Goal: Task Accomplishment & Management: Manage account settings

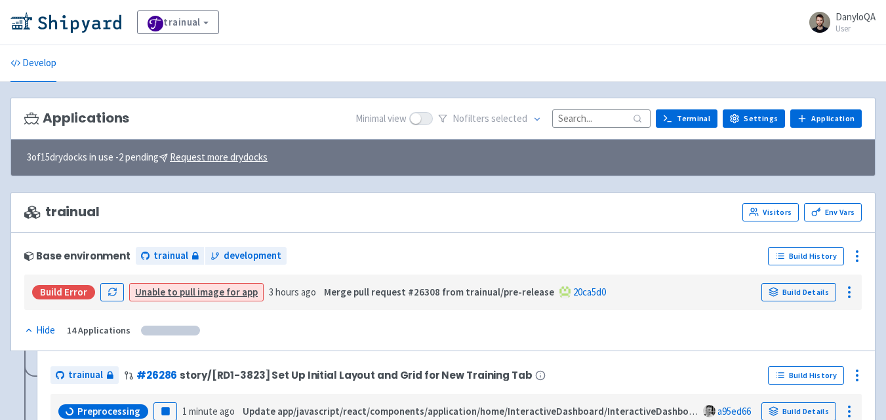
click at [594, 116] on input at bounding box center [601, 118] width 98 height 18
paste input "25775"
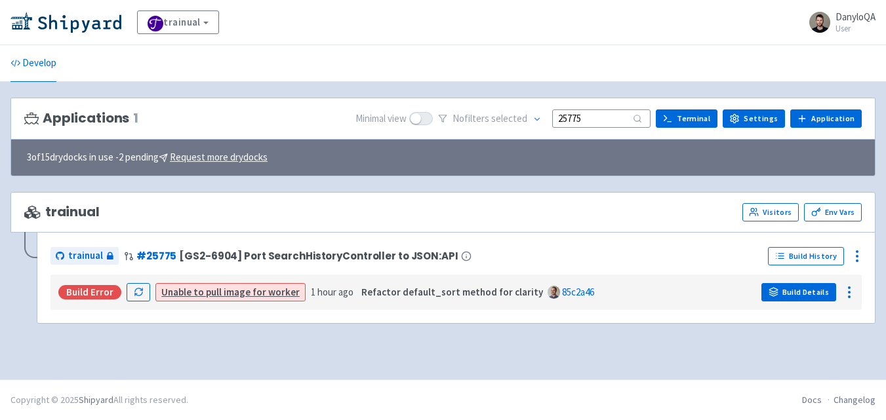
type input "25775"
click at [804, 292] on link "Build Details" at bounding box center [798, 292] width 75 height 18
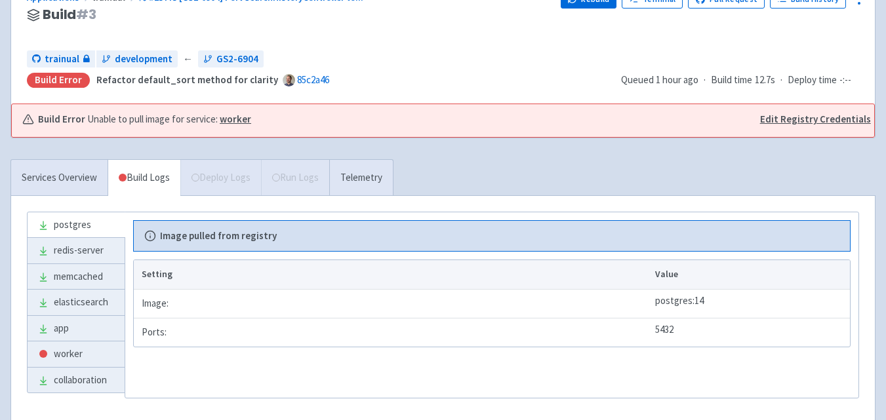
scroll to position [153, 0]
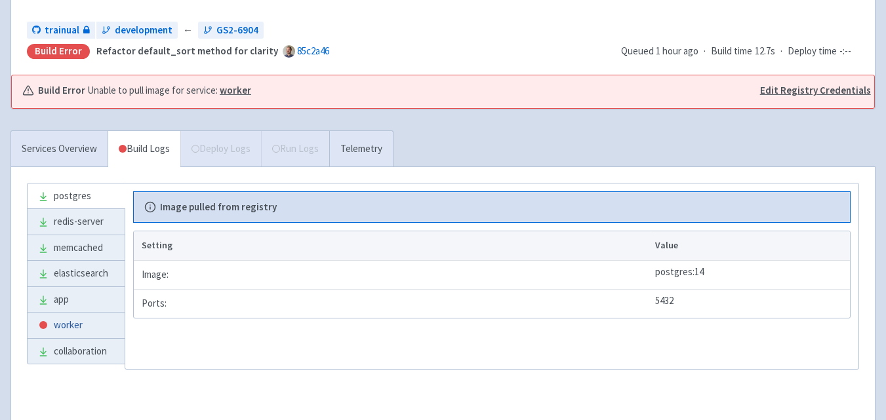
click at [83, 318] on link "worker" at bounding box center [76, 326] width 97 height 26
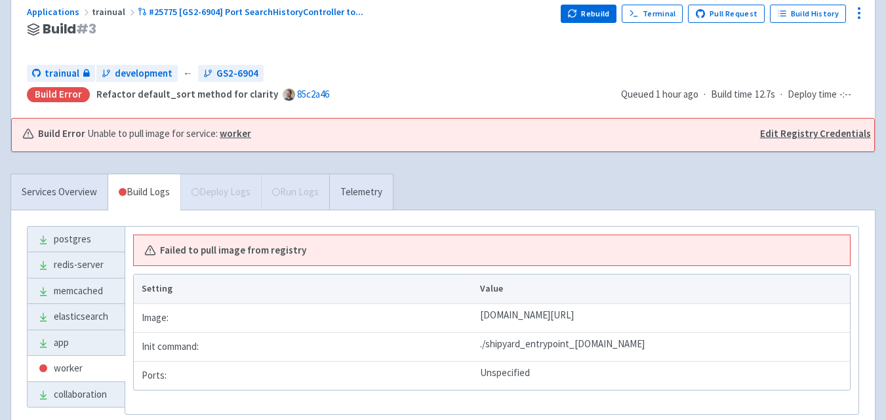
scroll to position [106, 0]
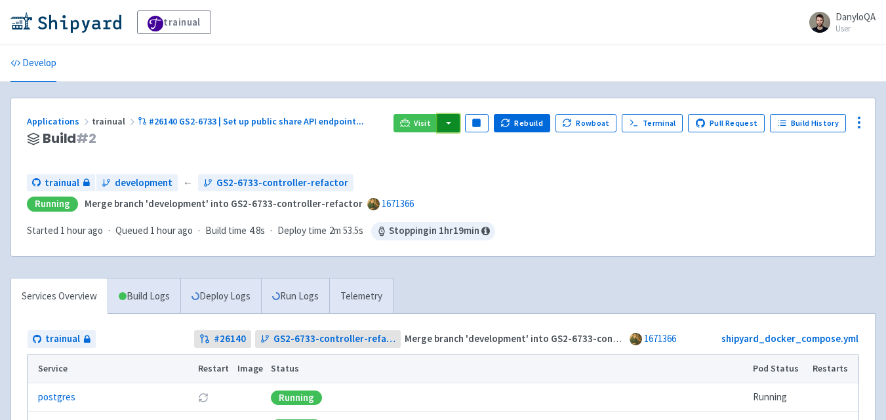
click at [458, 128] on button "button" at bounding box center [448, 123] width 22 height 18
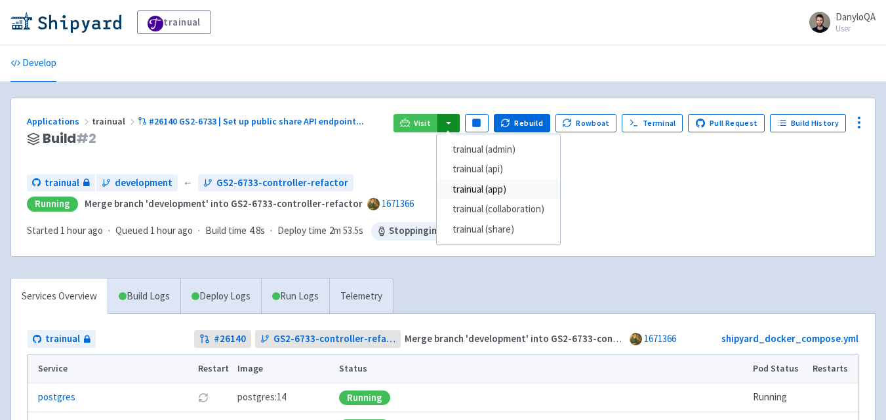
click at [498, 186] on link "trainual (app)" at bounding box center [498, 190] width 123 height 20
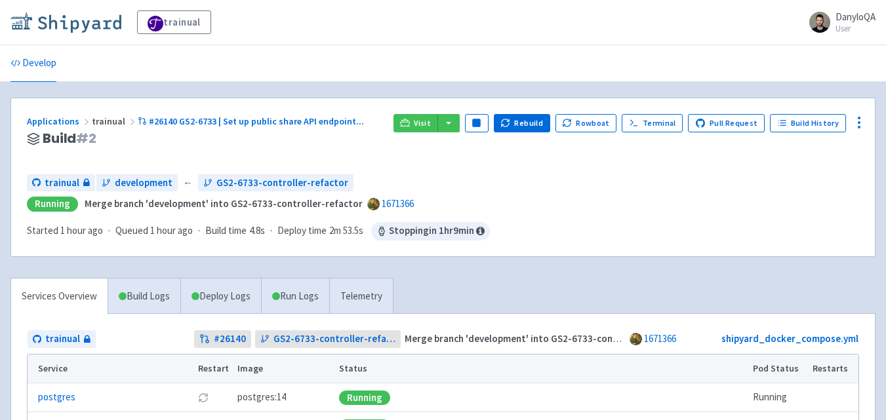
click at [93, 24] on img at bounding box center [65, 22] width 111 height 21
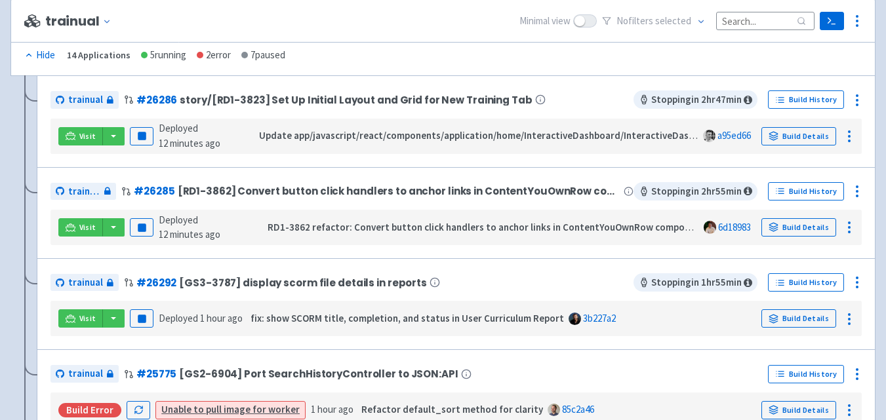
scroll to position [306, 0]
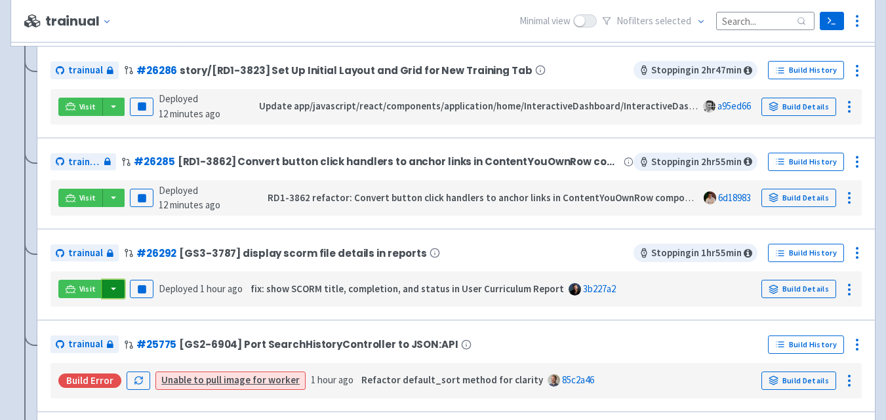
click at [118, 288] on button "button" at bounding box center [113, 289] width 22 height 18
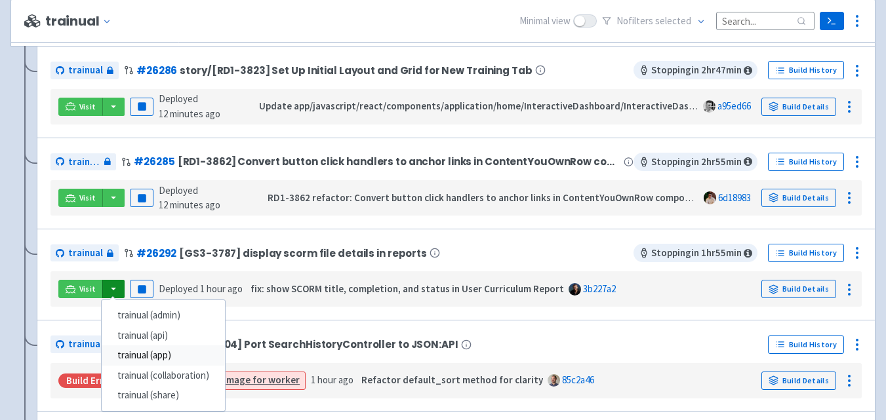
click at [174, 357] on link "trainual (app)" at bounding box center [163, 356] width 123 height 20
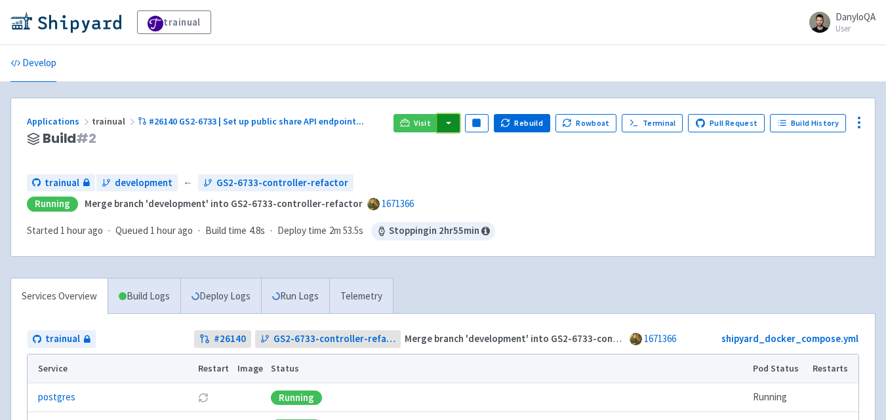
click at [455, 124] on button "button" at bounding box center [448, 123] width 22 height 18
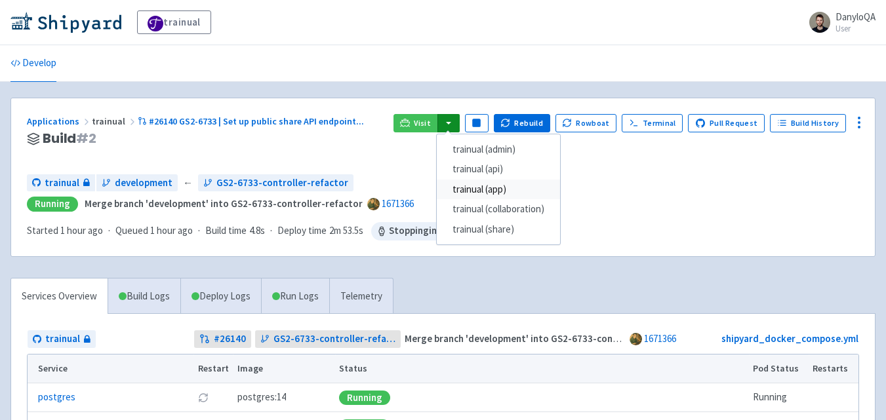
click at [501, 192] on link "trainual (app)" at bounding box center [498, 190] width 123 height 20
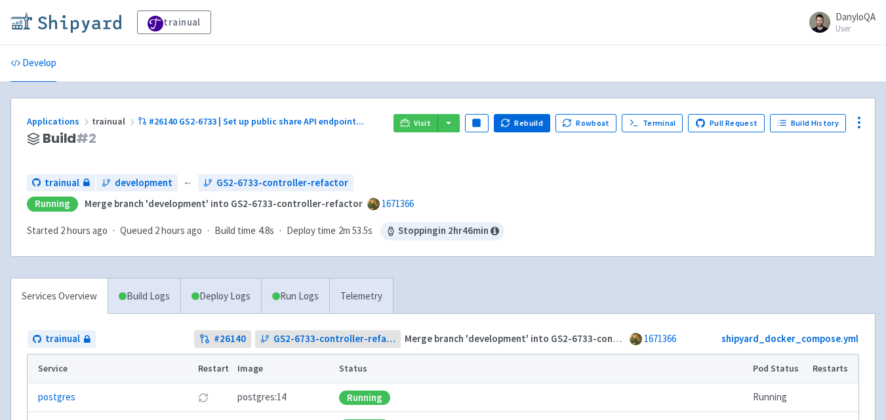
click at [102, 25] on img at bounding box center [65, 22] width 111 height 21
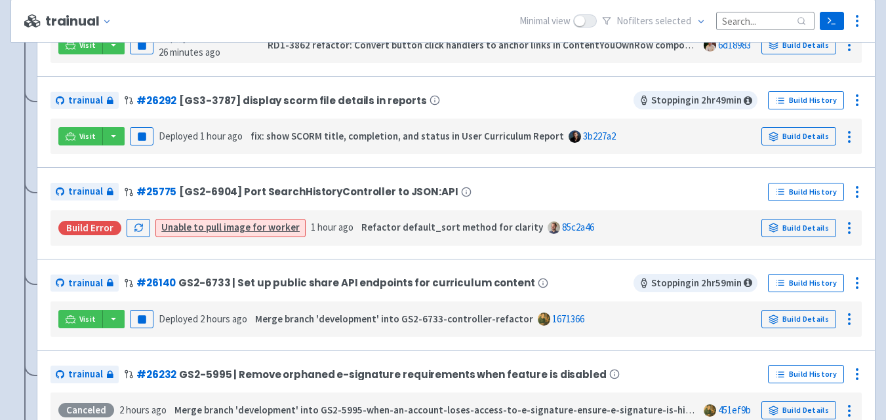
scroll to position [612, 0]
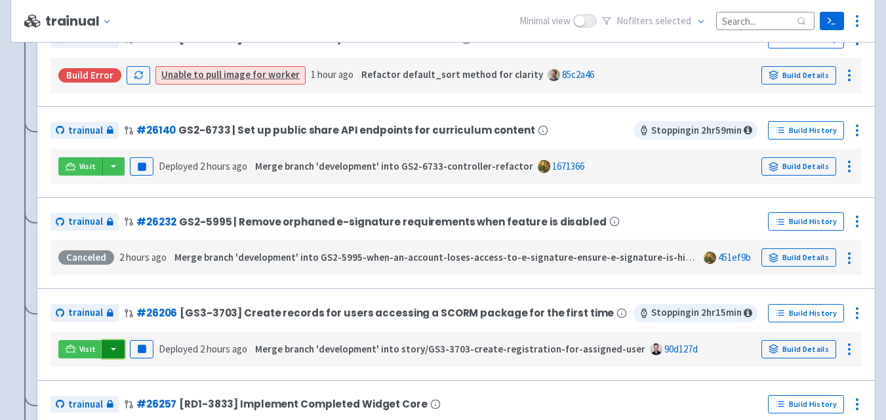
click at [113, 348] on button "button" at bounding box center [113, 349] width 22 height 18
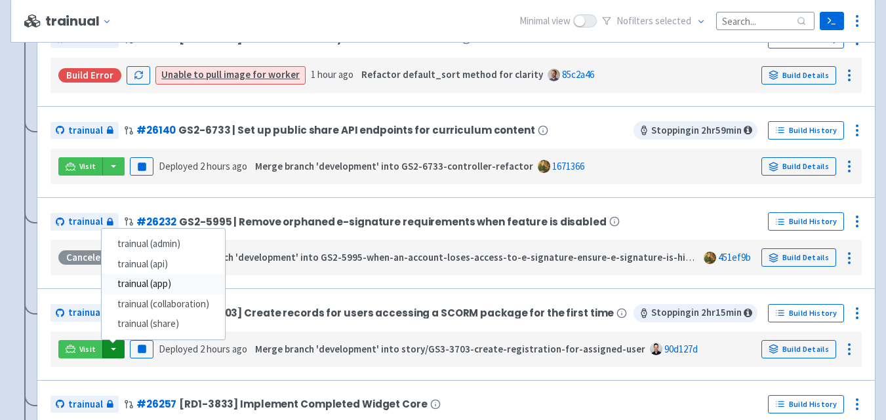
click at [167, 283] on link "trainual (app)" at bounding box center [163, 284] width 123 height 20
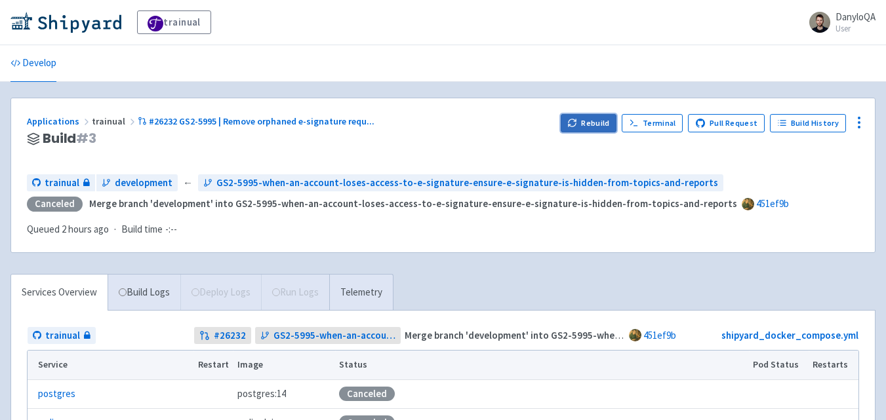
click at [590, 126] on button "Rebuild" at bounding box center [589, 123] width 56 height 18
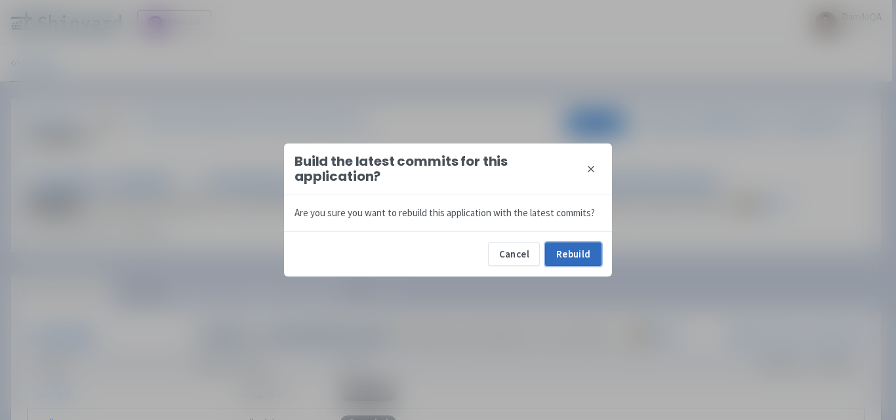
click at [574, 258] on button "Rebuild" at bounding box center [573, 255] width 56 height 24
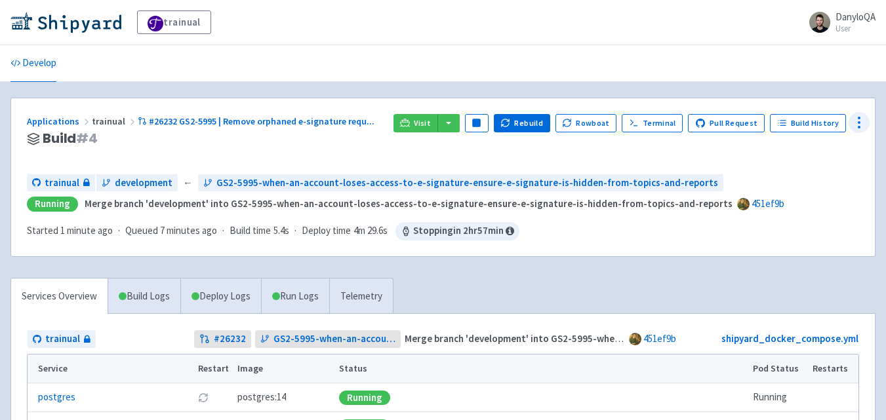
click at [856, 123] on icon at bounding box center [859, 123] width 16 height 16
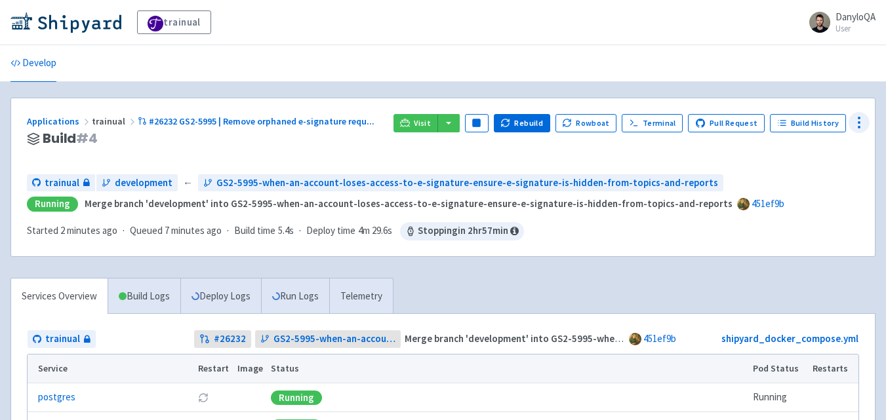
click at [861, 121] on icon at bounding box center [859, 123] width 16 height 16
click at [792, 218] on span "Env Vars" at bounding box center [783, 222] width 35 height 18
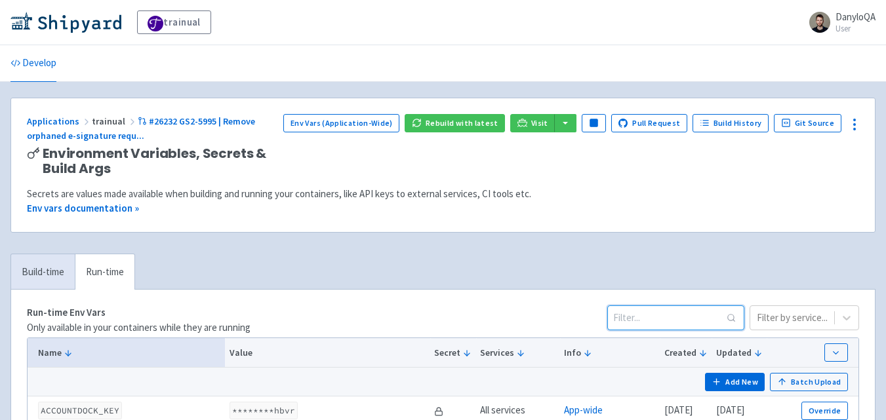
click at [648, 323] on input at bounding box center [675, 318] width 137 height 25
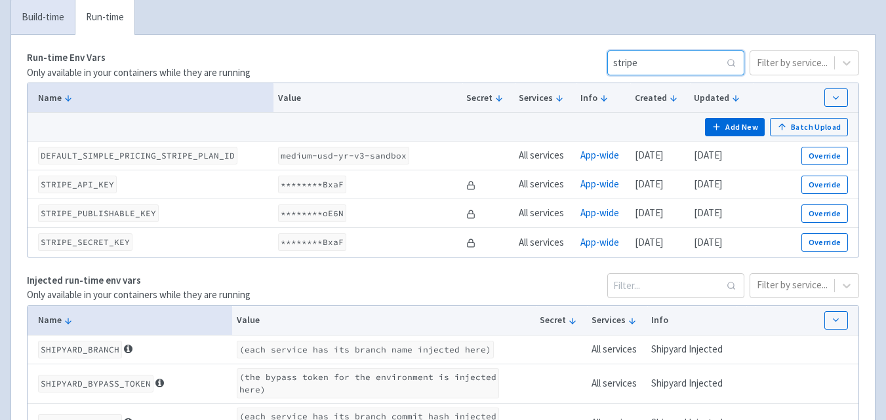
scroll to position [306, 0]
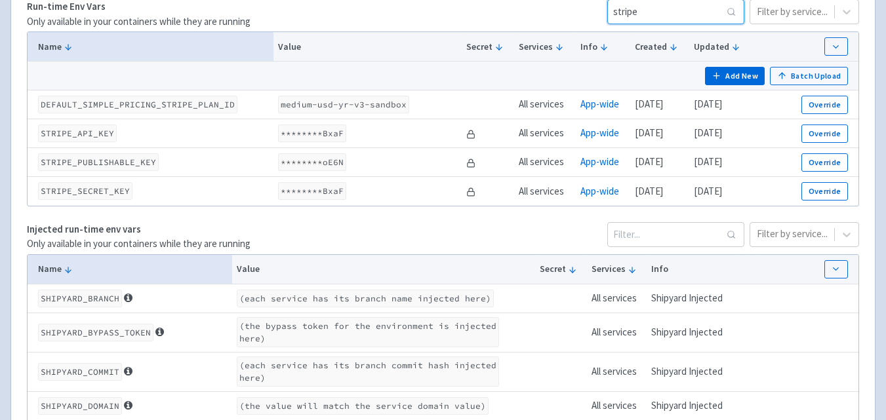
type input "stripe"
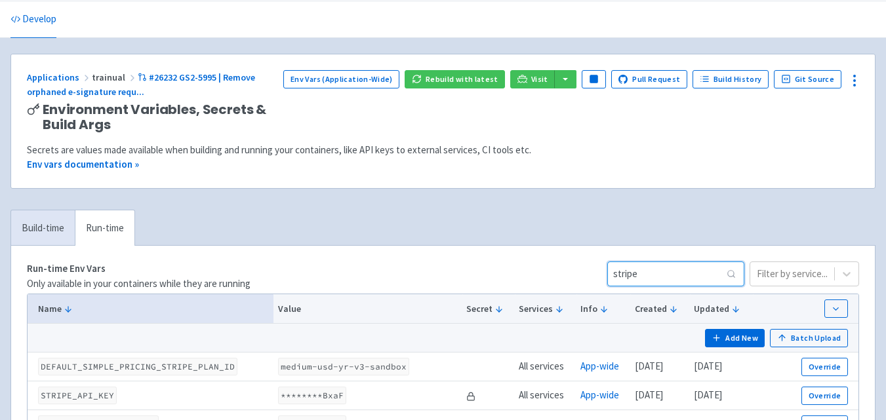
scroll to position [0, 0]
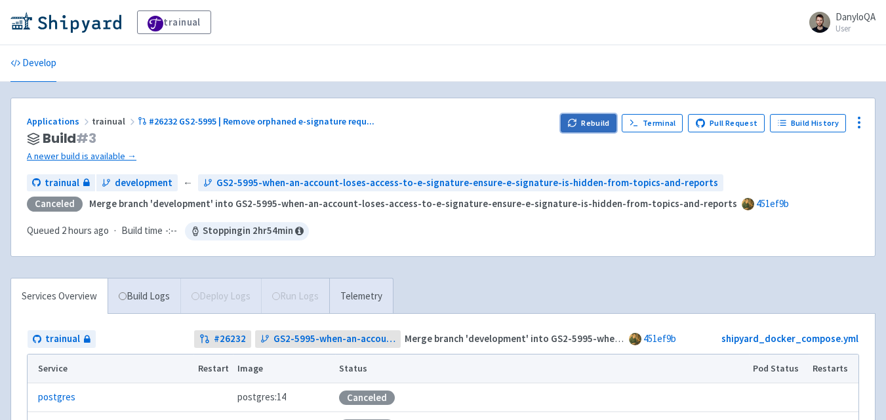
click at [586, 127] on button "Rebuild" at bounding box center [589, 123] width 56 height 18
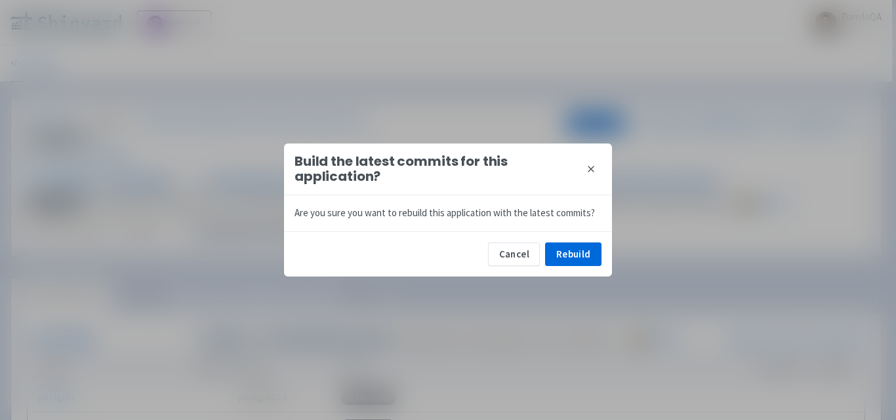
click at [587, 164] on icon at bounding box center [591, 169] width 10 height 10
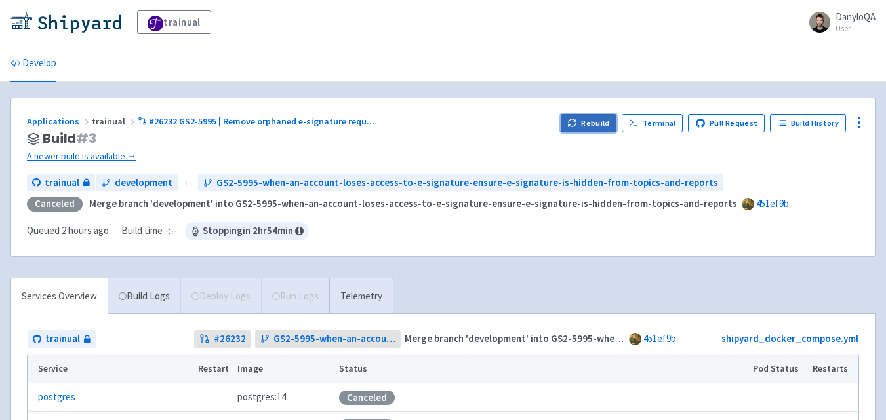
click at [577, 120] on icon "button" at bounding box center [572, 123] width 10 height 10
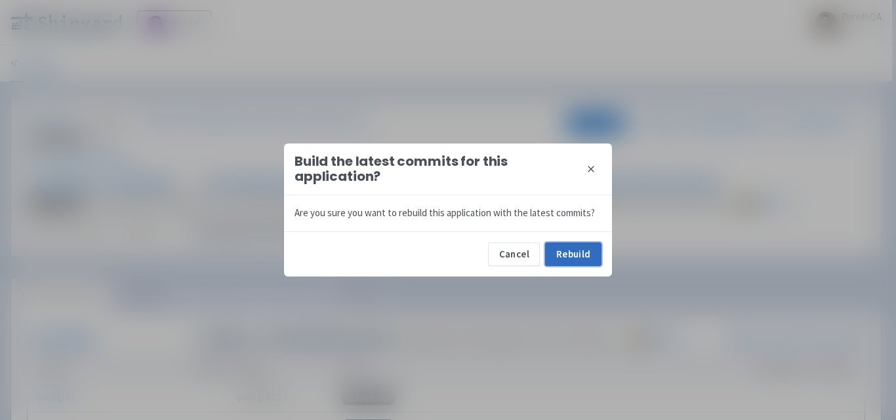
click at [563, 256] on button "Rebuild" at bounding box center [573, 255] width 56 height 24
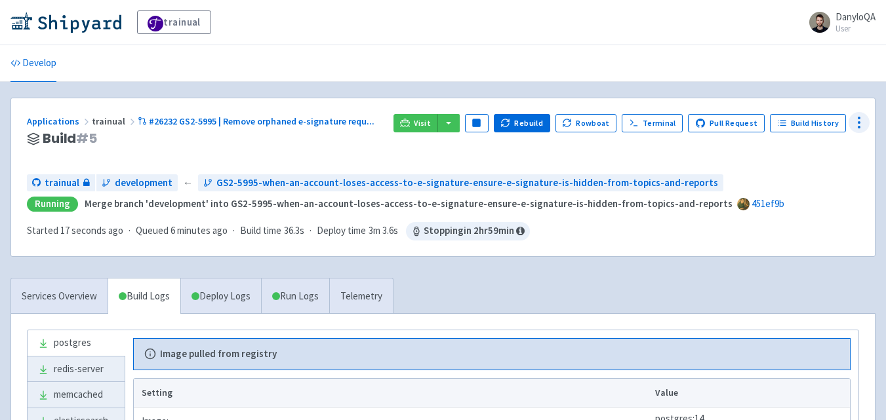
click at [862, 121] on icon at bounding box center [859, 123] width 16 height 16
click at [804, 220] on span "Env Vars" at bounding box center [809, 222] width 87 height 18
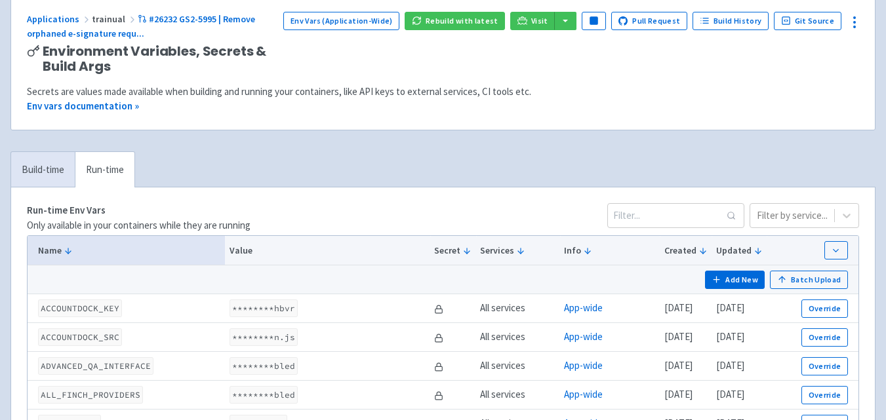
scroll to position [153, 0]
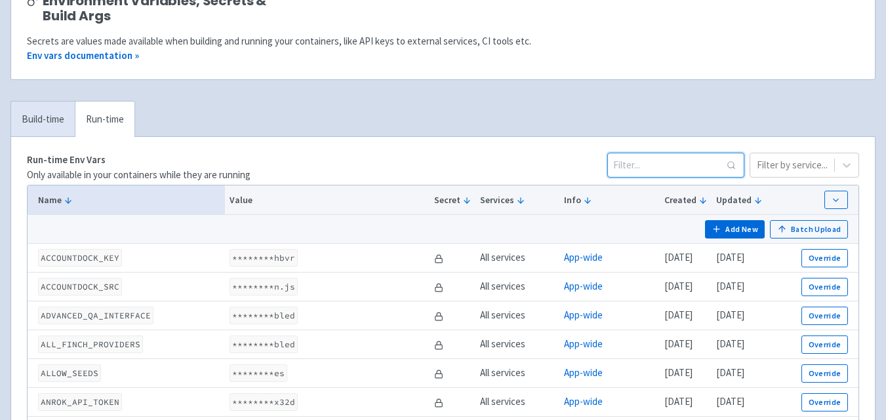
click at [646, 161] on input at bounding box center [675, 165] width 137 height 25
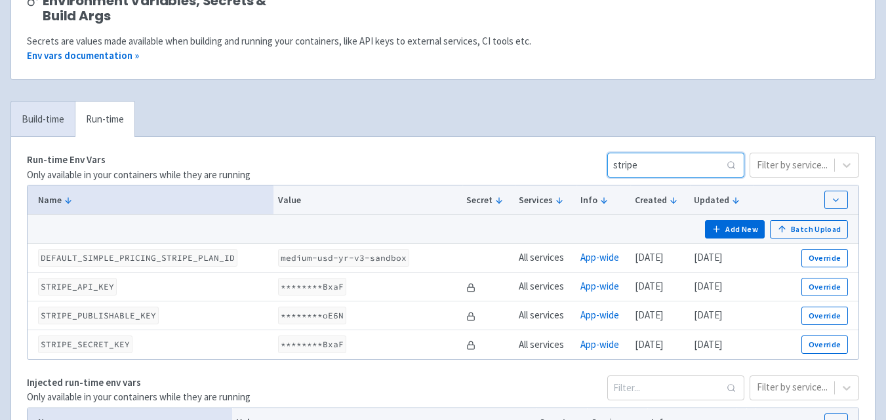
type input "stripe"
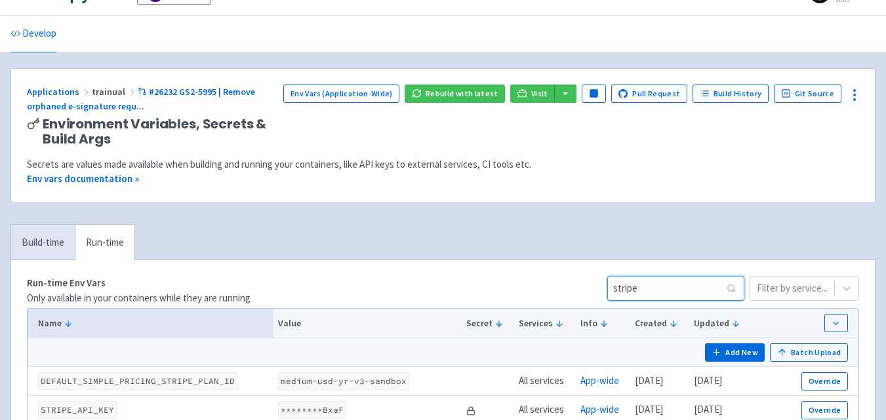
scroll to position [0, 0]
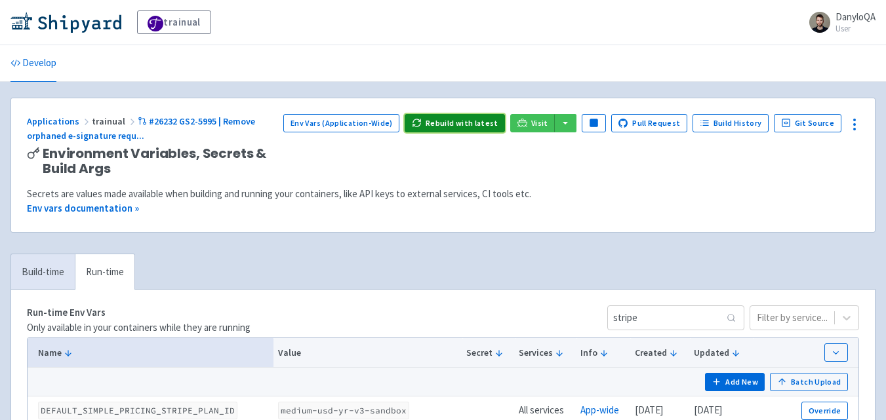
click at [492, 129] on button "Rebuild with latest" at bounding box center [455, 123] width 100 height 18
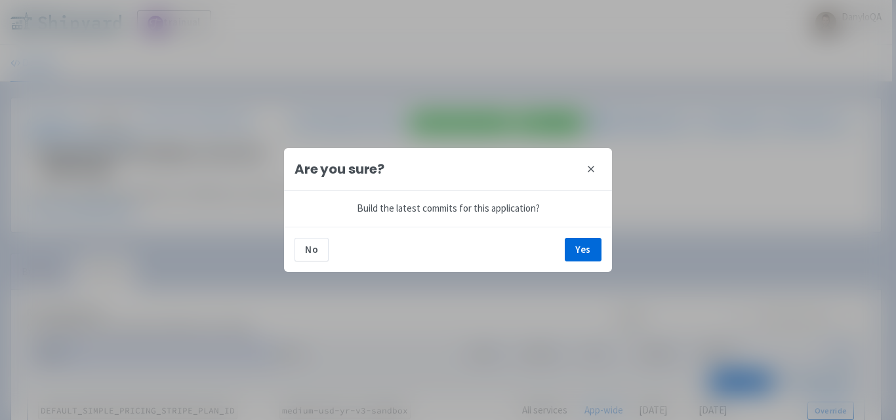
click at [593, 166] on icon at bounding box center [591, 169] width 10 height 10
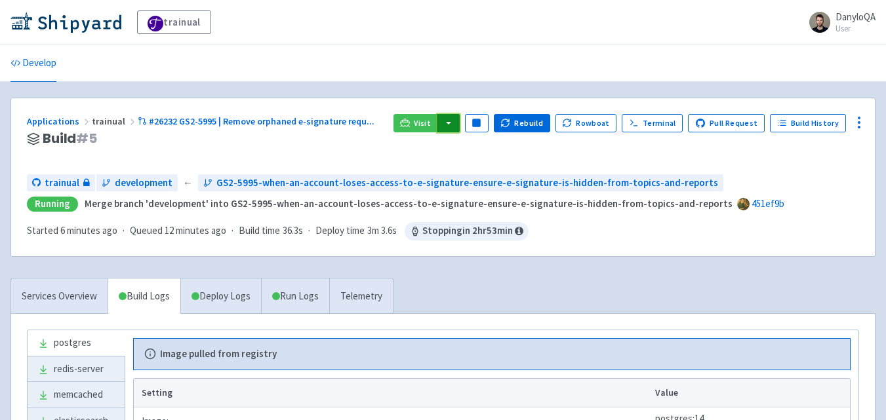
click at [459, 123] on button "button" at bounding box center [448, 123] width 22 height 18
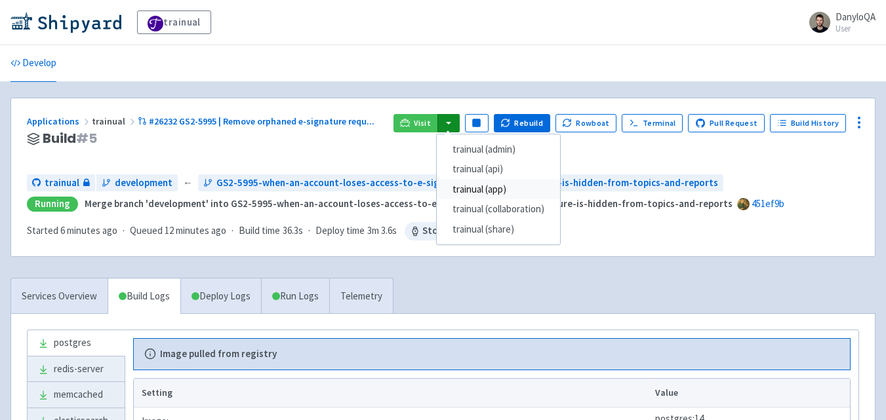
click at [487, 187] on link "trainual (app)" at bounding box center [498, 190] width 123 height 20
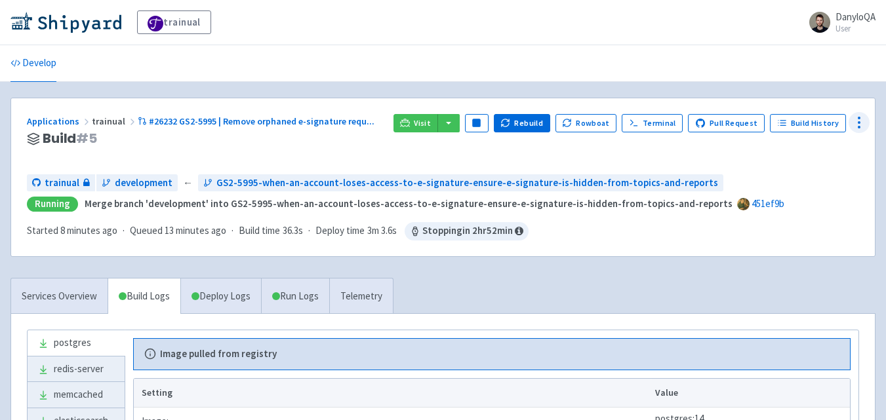
click at [852, 123] on icon at bounding box center [859, 123] width 16 height 16
click at [808, 224] on span "Env Vars" at bounding box center [809, 222] width 87 height 18
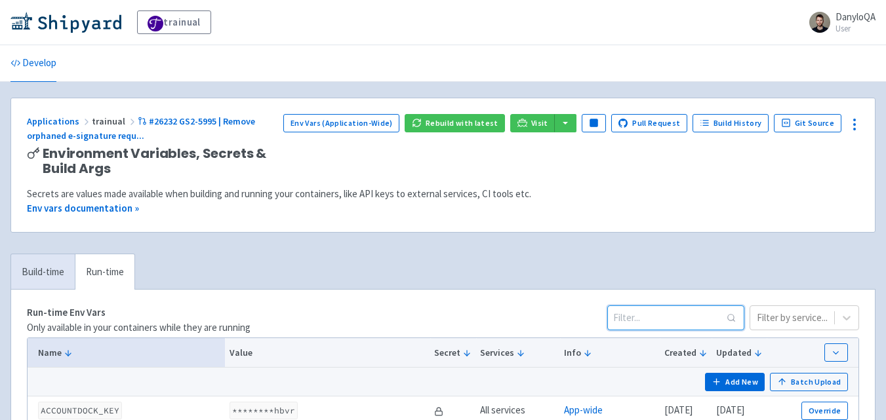
click at [651, 312] on input at bounding box center [675, 318] width 137 height 25
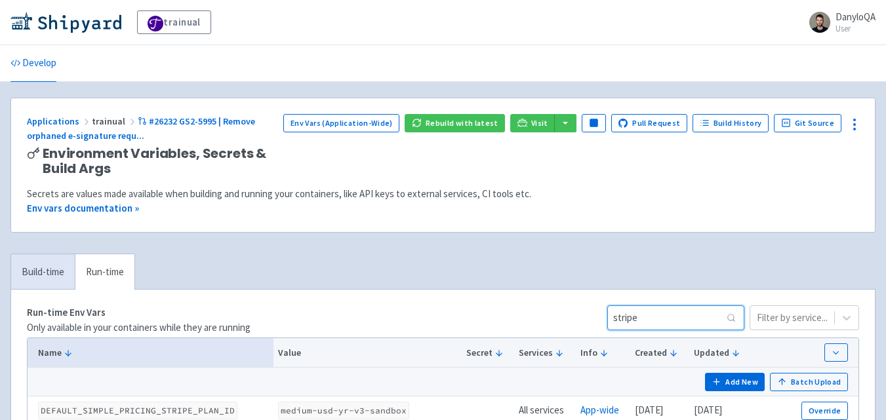
type input "stripe"
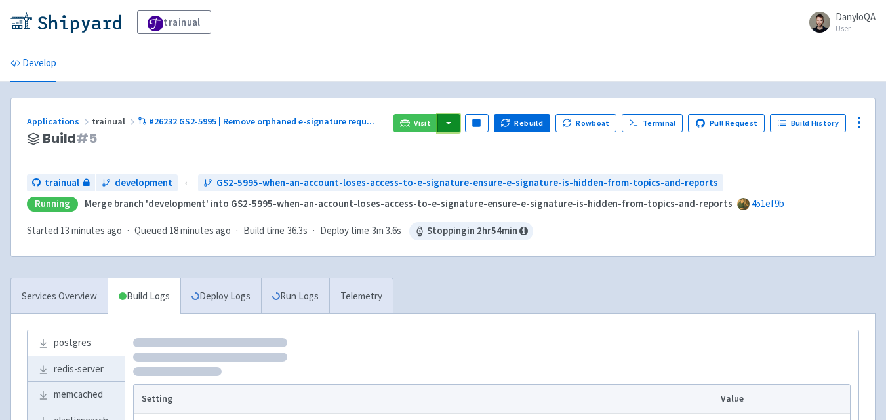
click at [448, 127] on button "button" at bounding box center [448, 123] width 22 height 18
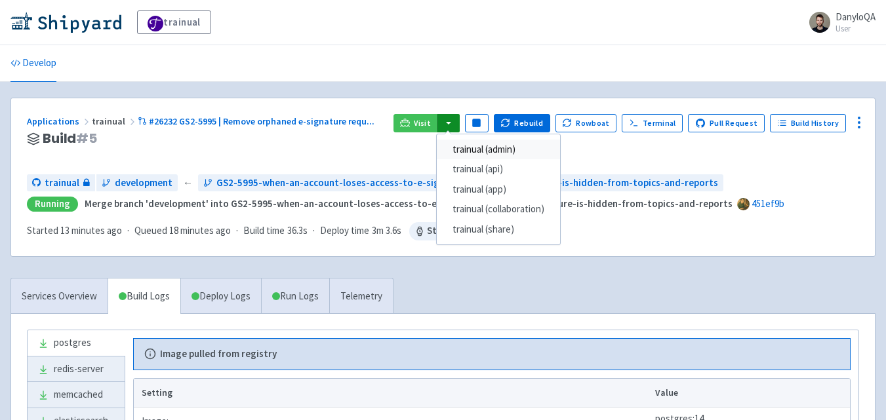
click at [502, 153] on link "trainual (admin)" at bounding box center [498, 150] width 123 height 20
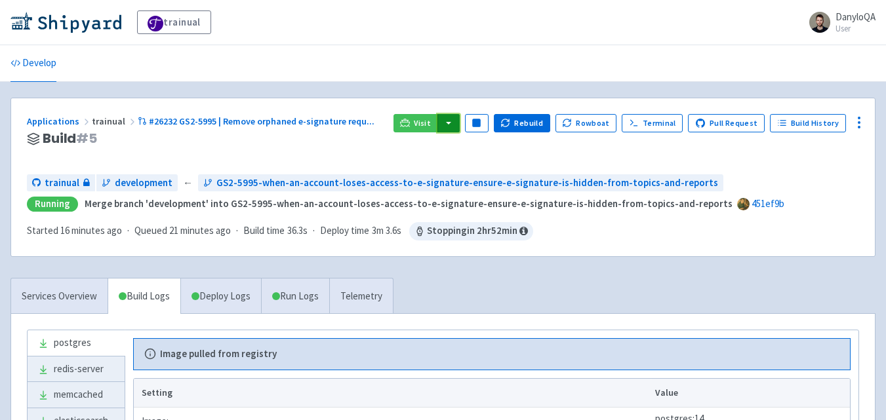
click at [457, 124] on button "button" at bounding box center [448, 123] width 22 height 18
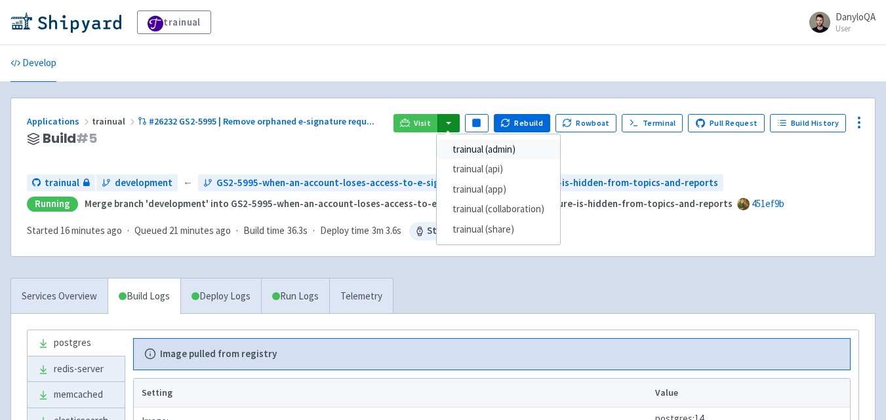
click at [479, 148] on link "trainual (admin)" at bounding box center [498, 150] width 123 height 20
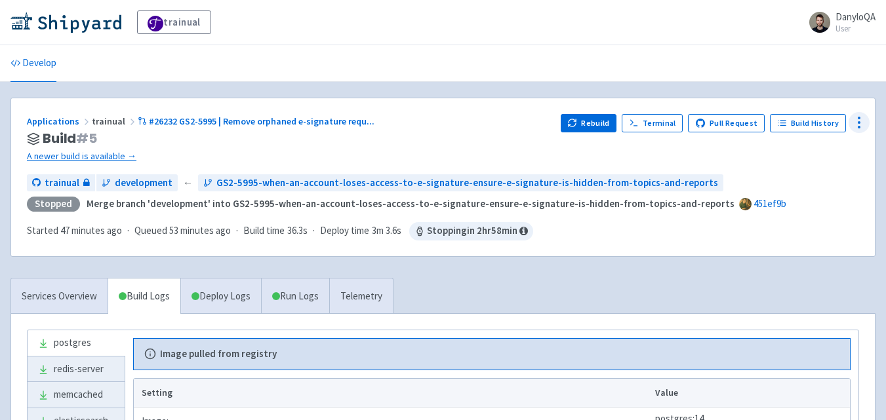
click at [860, 120] on icon at bounding box center [859, 123] width 16 height 16
click at [801, 227] on span "Env Vars" at bounding box center [809, 222] width 87 height 18
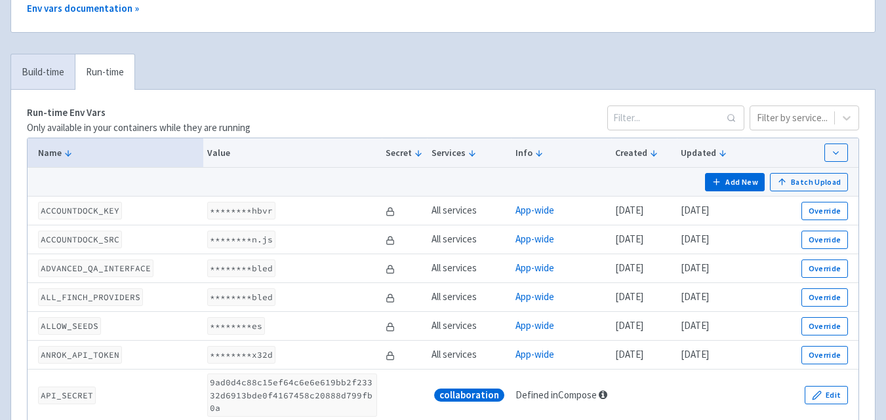
scroll to position [153, 0]
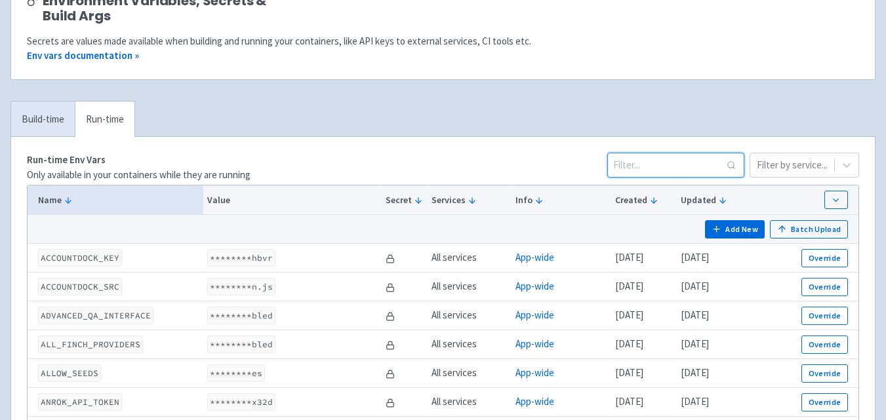
click at [655, 162] on input at bounding box center [675, 165] width 137 height 25
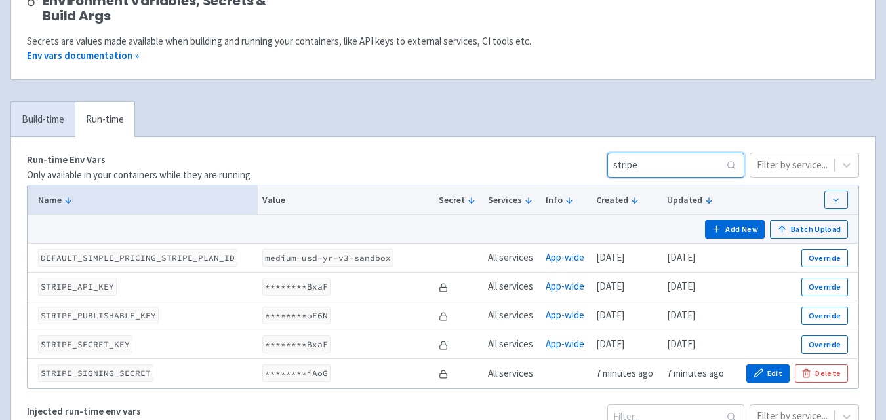
type input "stripe"
click at [769, 376] on button "Edit" at bounding box center [767, 374] width 43 height 18
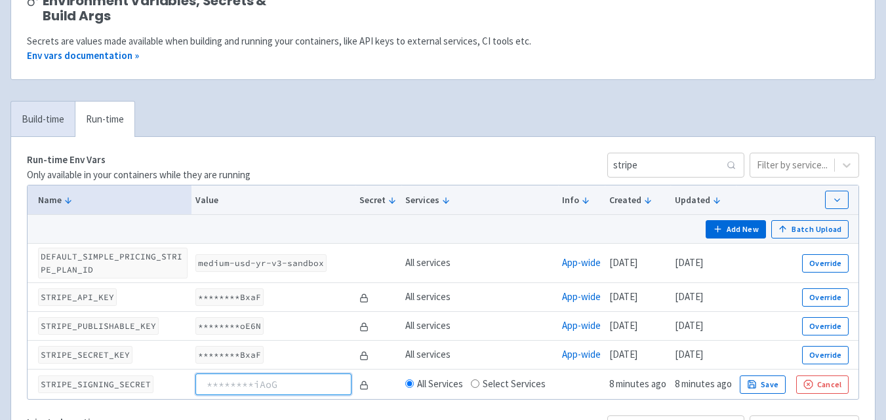
scroll to position [0, 0]
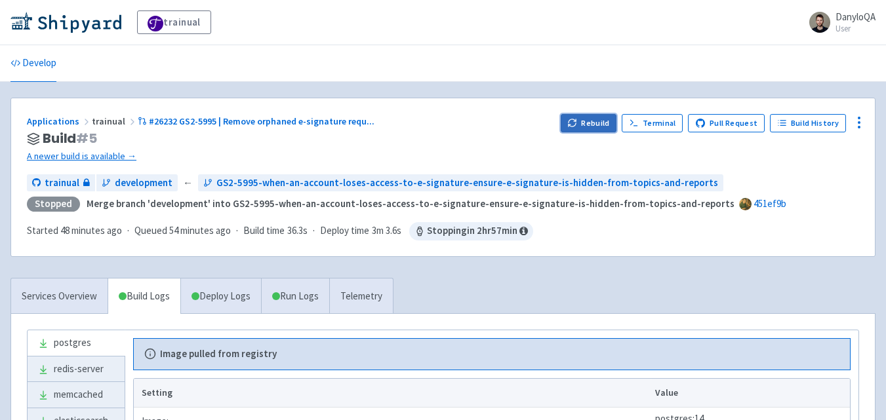
click at [577, 125] on icon "button" at bounding box center [572, 123] width 10 height 10
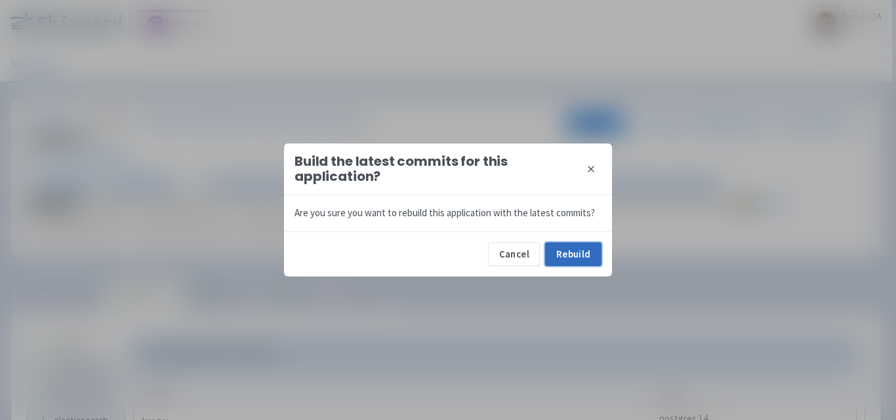
click at [578, 260] on button "Rebuild" at bounding box center [573, 255] width 56 height 24
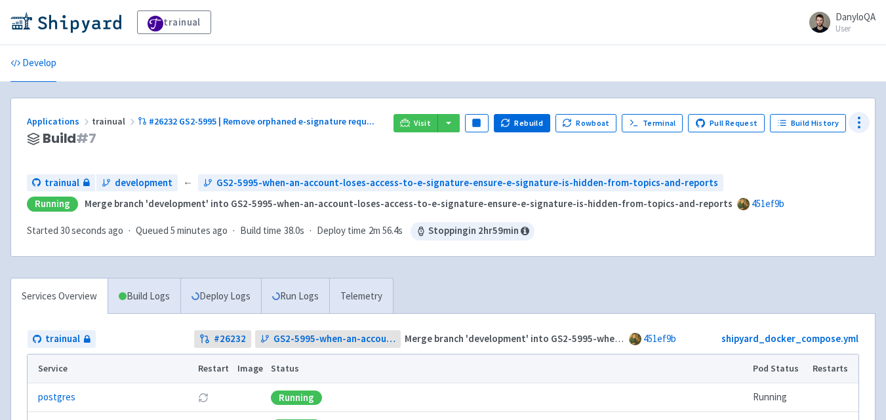
click at [858, 127] on icon at bounding box center [859, 123] width 16 height 16
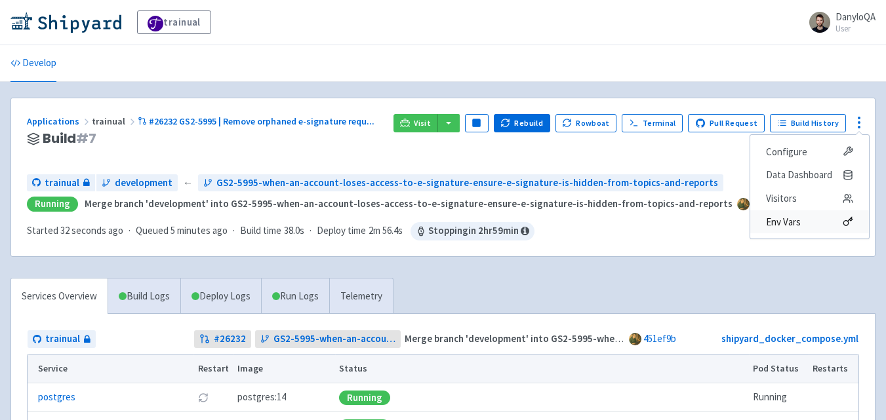
click at [801, 222] on span "Env Vars" at bounding box center [809, 222] width 87 height 18
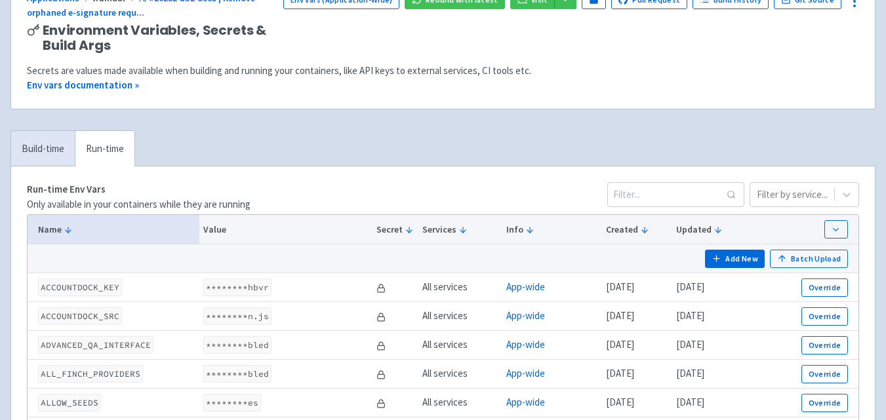
scroll to position [153, 0]
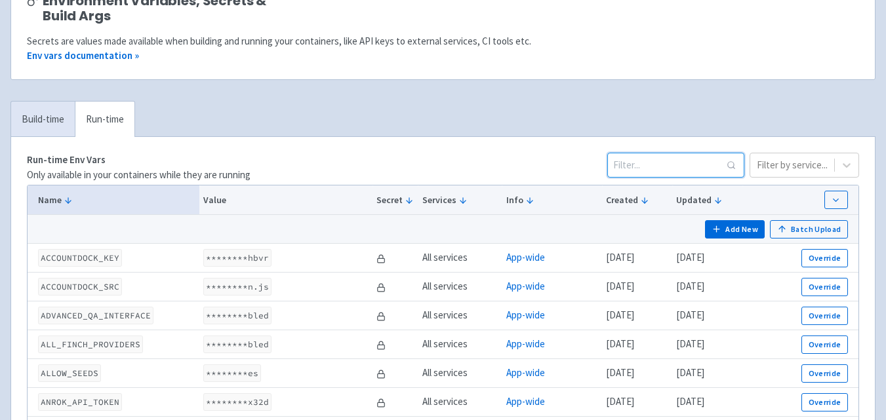
click at [650, 156] on input at bounding box center [675, 165] width 137 height 25
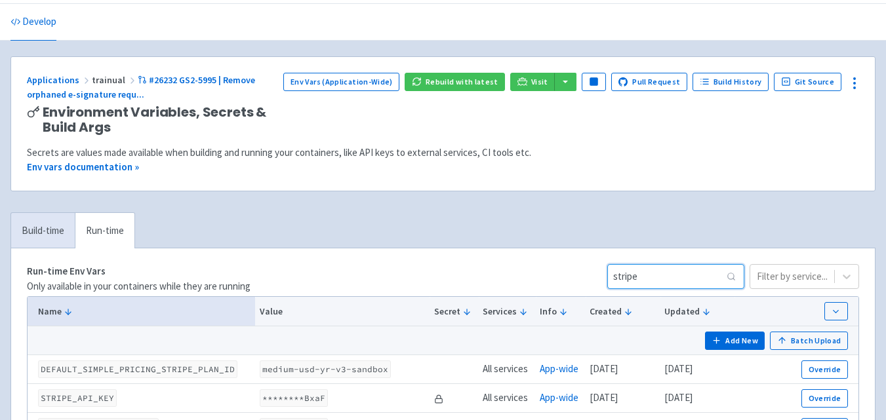
scroll to position [0, 0]
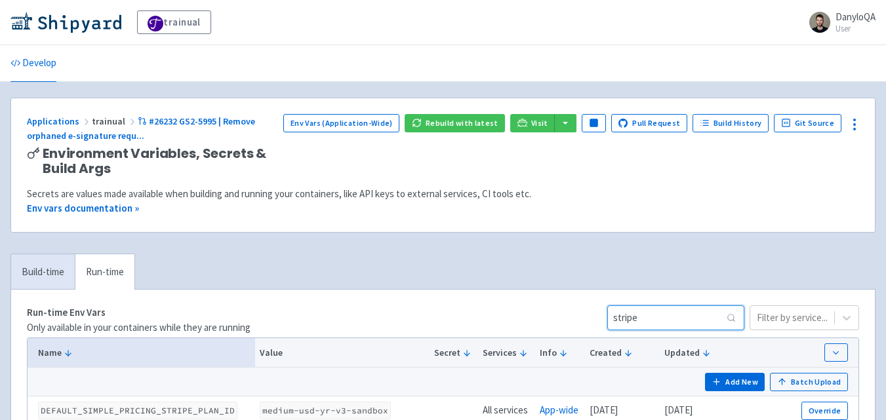
type input "stripe"
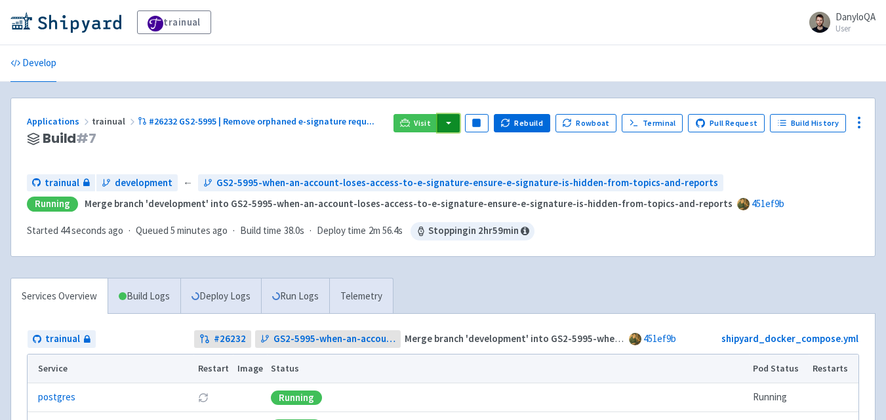
click at [459, 118] on button "button" at bounding box center [448, 123] width 22 height 18
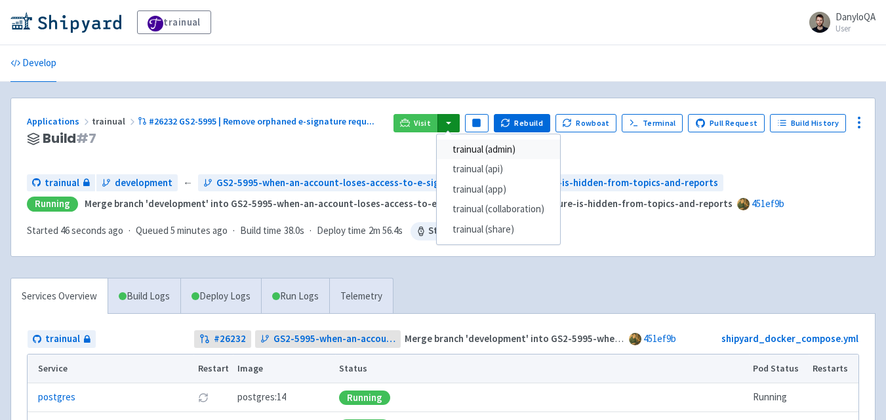
click at [511, 146] on link "trainual (admin)" at bounding box center [498, 150] width 123 height 20
